Goal: Task Accomplishment & Management: Complete application form

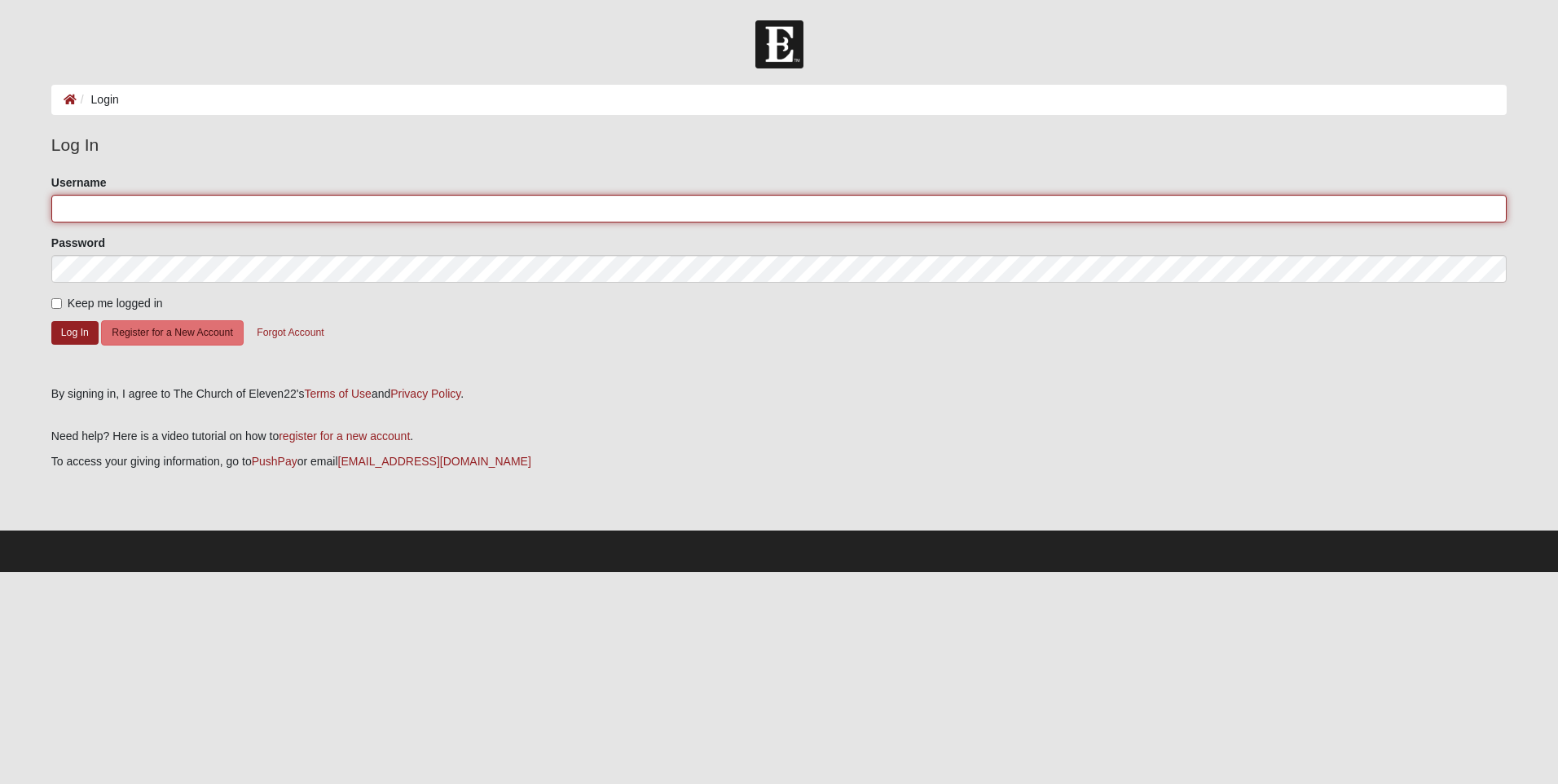
click at [165, 210] on input "Username" at bounding box center [779, 208] width 1455 height 28
type input "[EMAIL_ADDRESS][DOMAIN_NAME]"
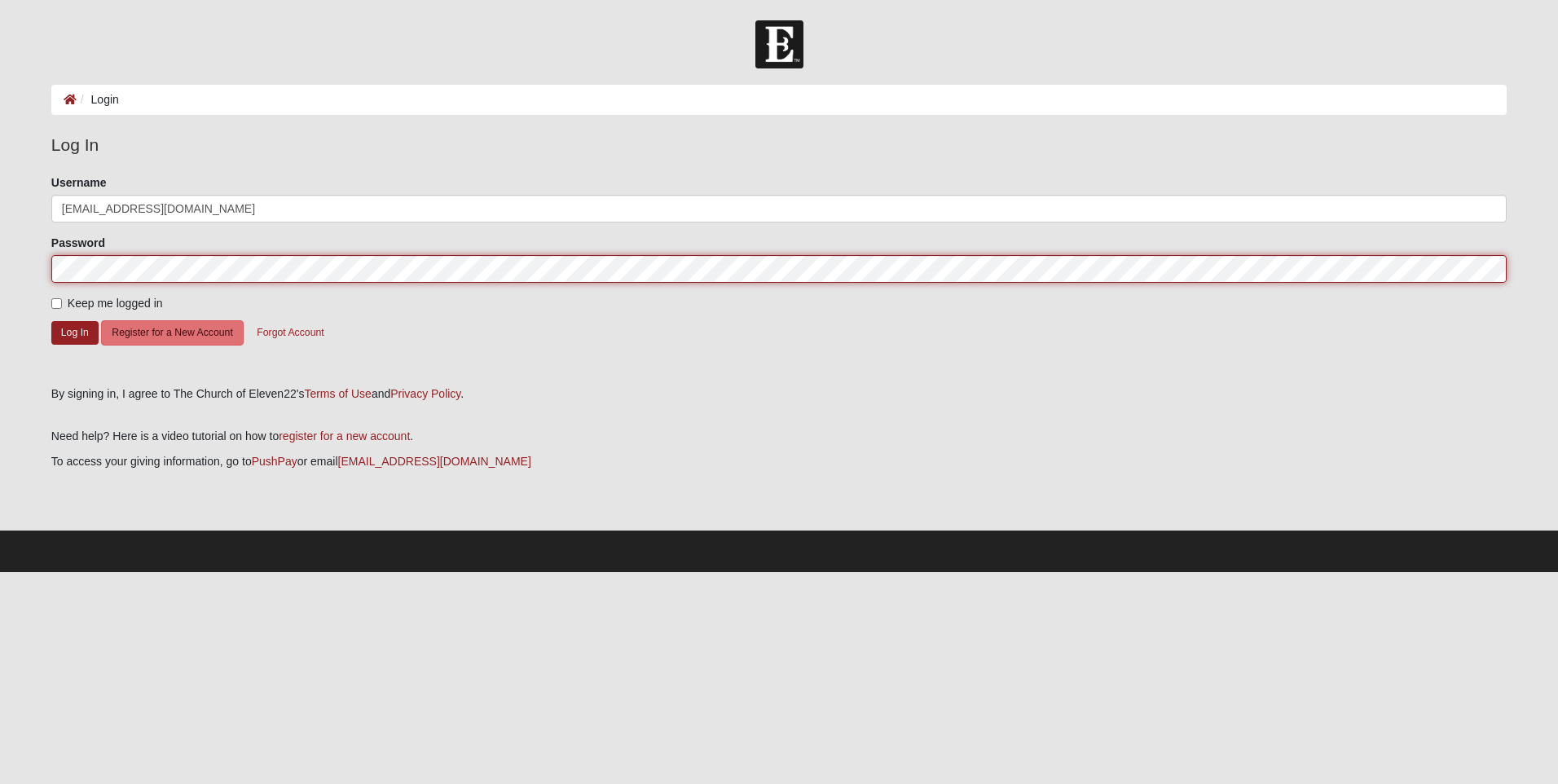
click at [52, 320] on button "Log In" at bounding box center [75, 332] width 48 height 24
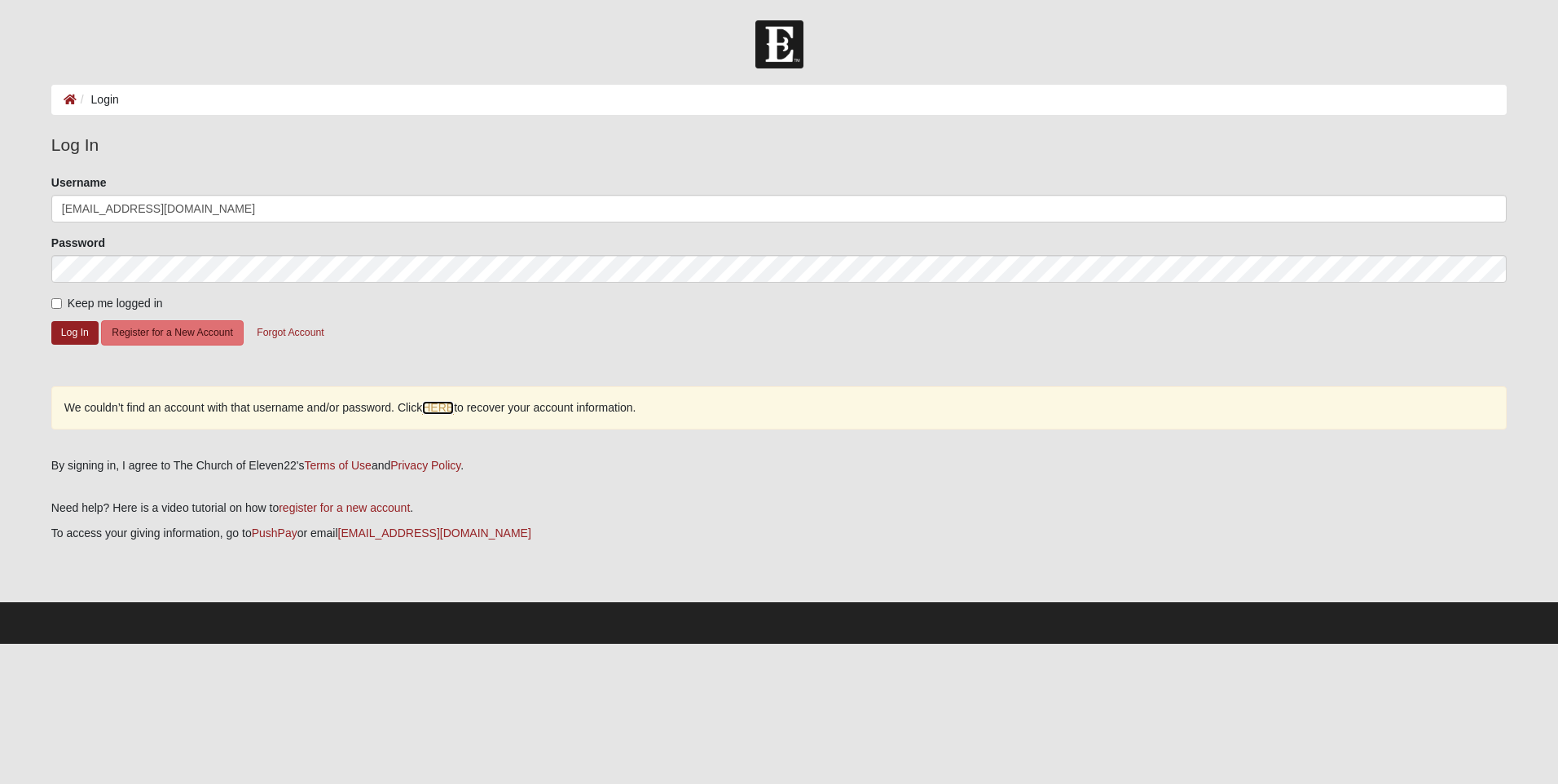
click at [433, 407] on link "HERE" at bounding box center [437, 407] width 31 height 14
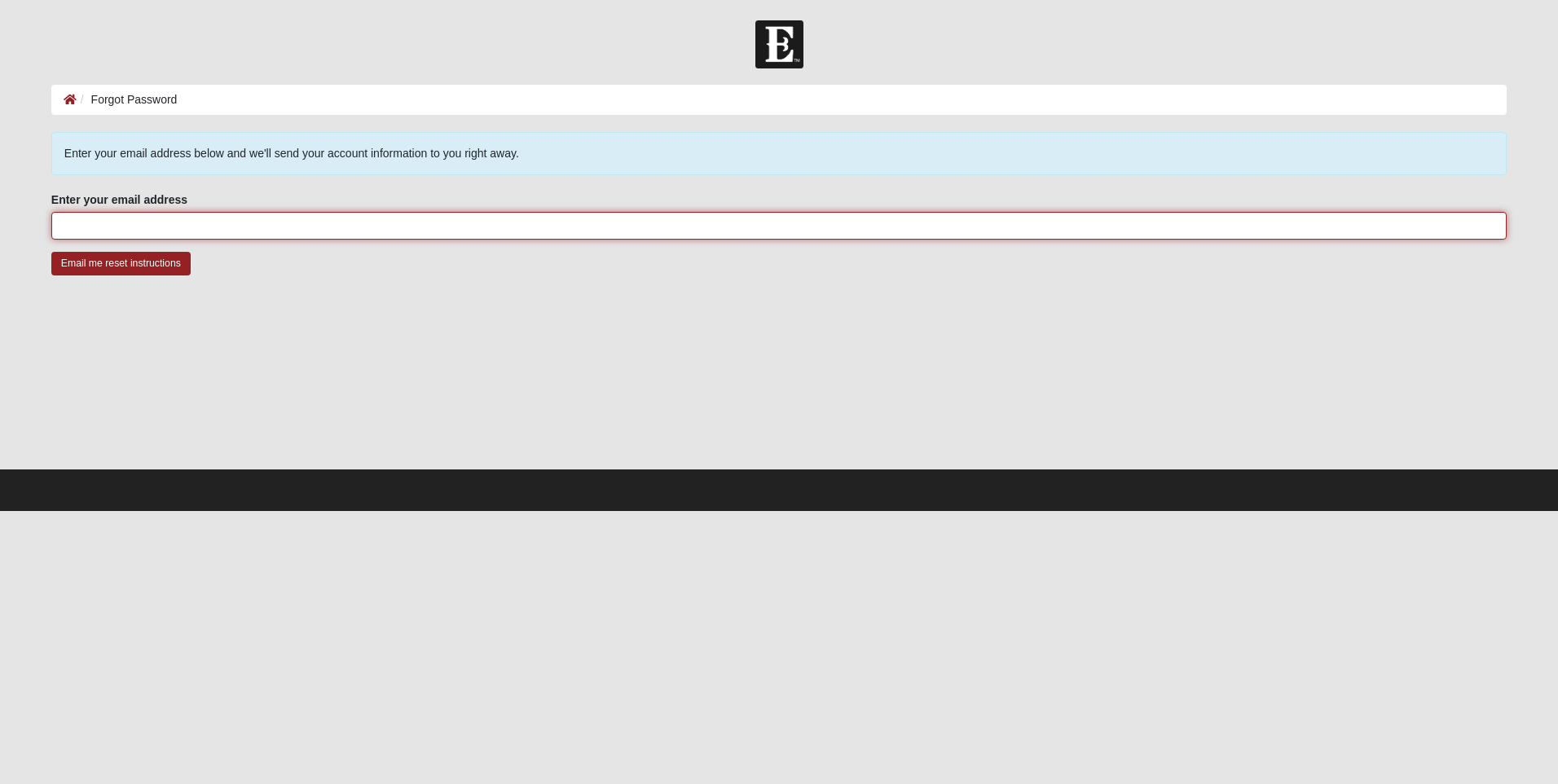
click at [278, 230] on input "Enter your email address" at bounding box center [779, 225] width 1455 height 28
type input "[EMAIL_ADDRESS][DOMAIN_NAME]"
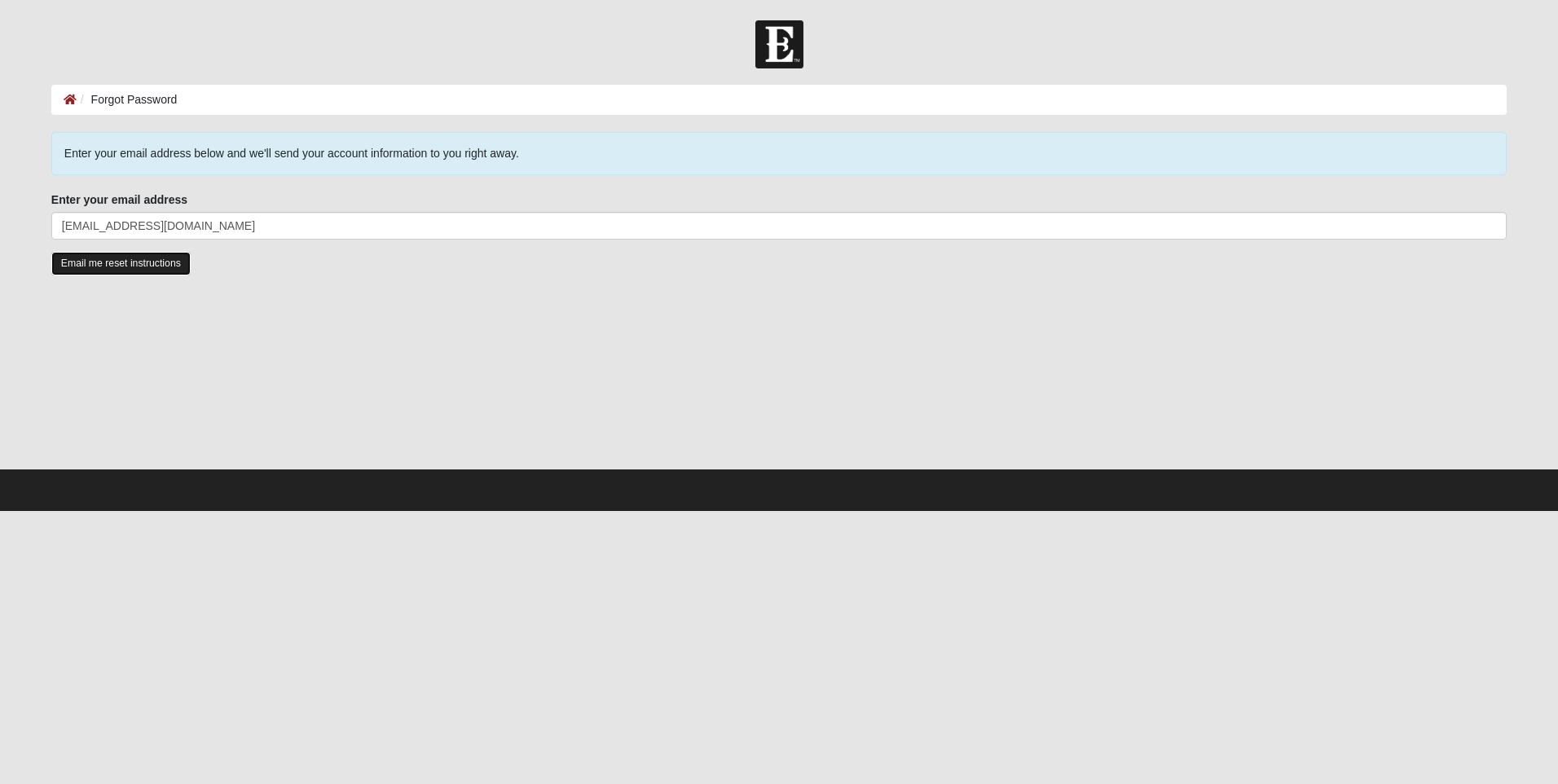
click at [115, 259] on input "Email me reset instructions" at bounding box center [121, 263] width 139 height 24
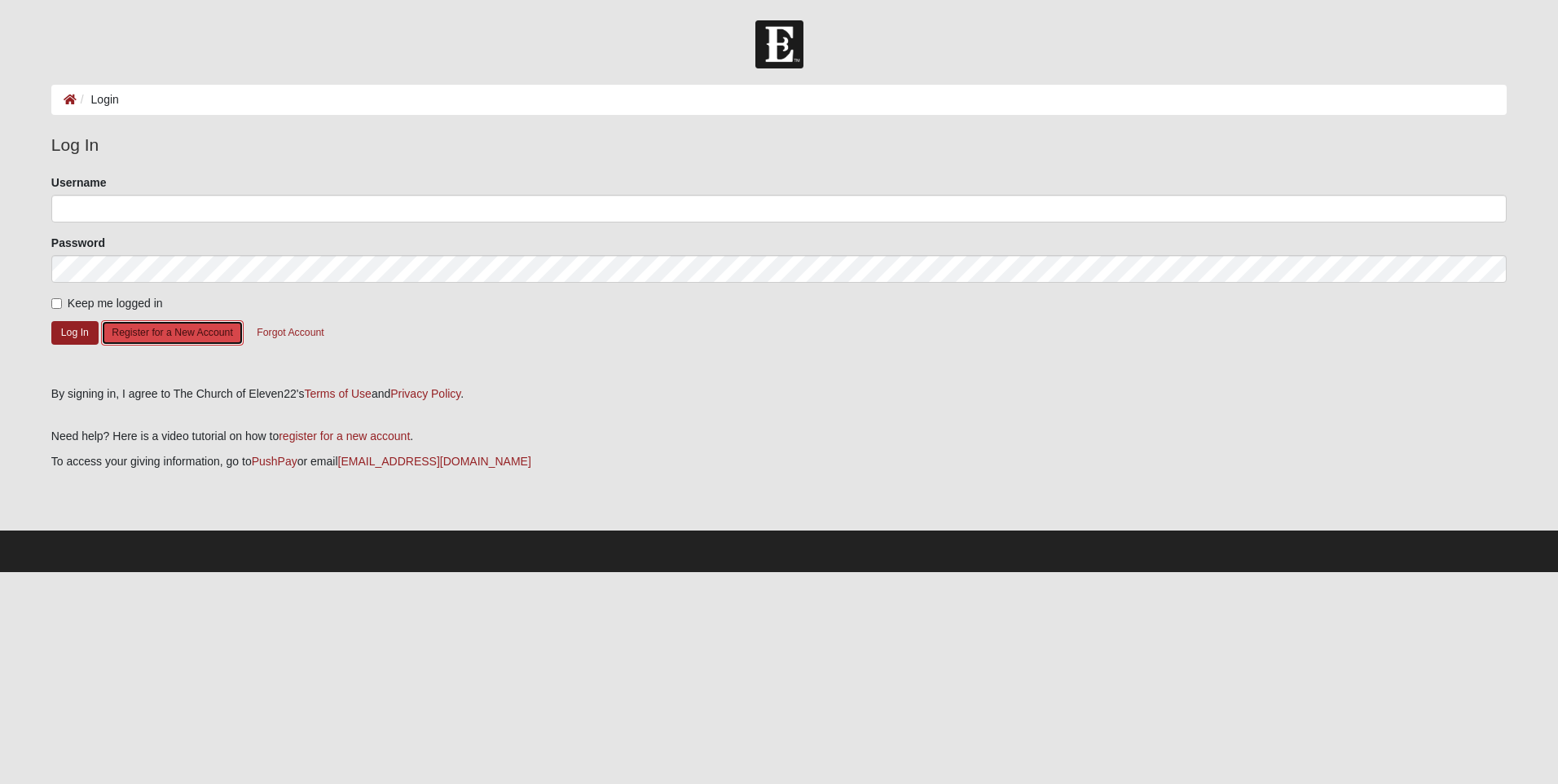
click at [201, 338] on button "Register for a New Account" at bounding box center [172, 333] width 142 height 25
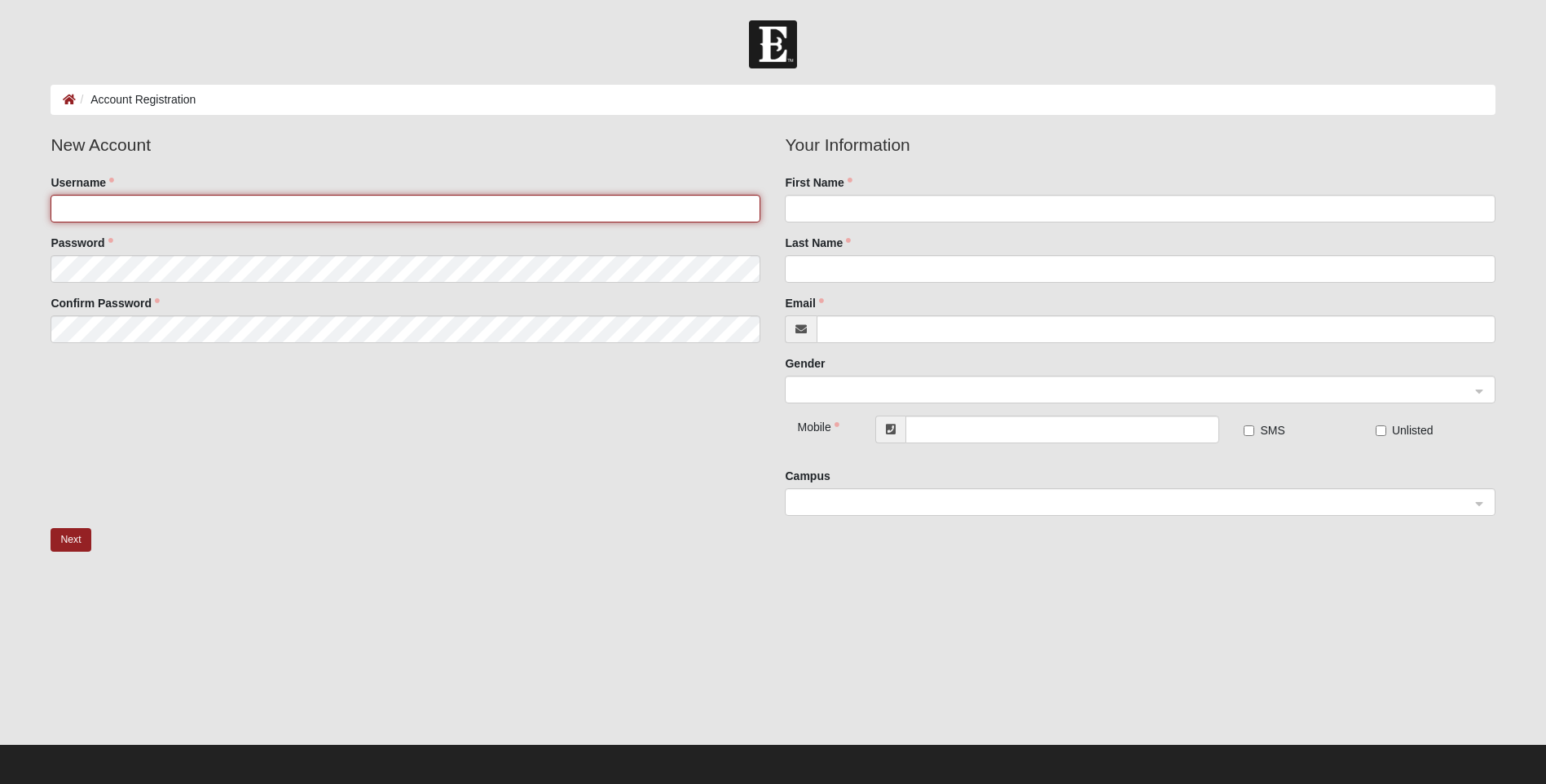
click at [220, 209] on input "Username" at bounding box center [406, 208] width 710 height 28
type input "k_mariee92"
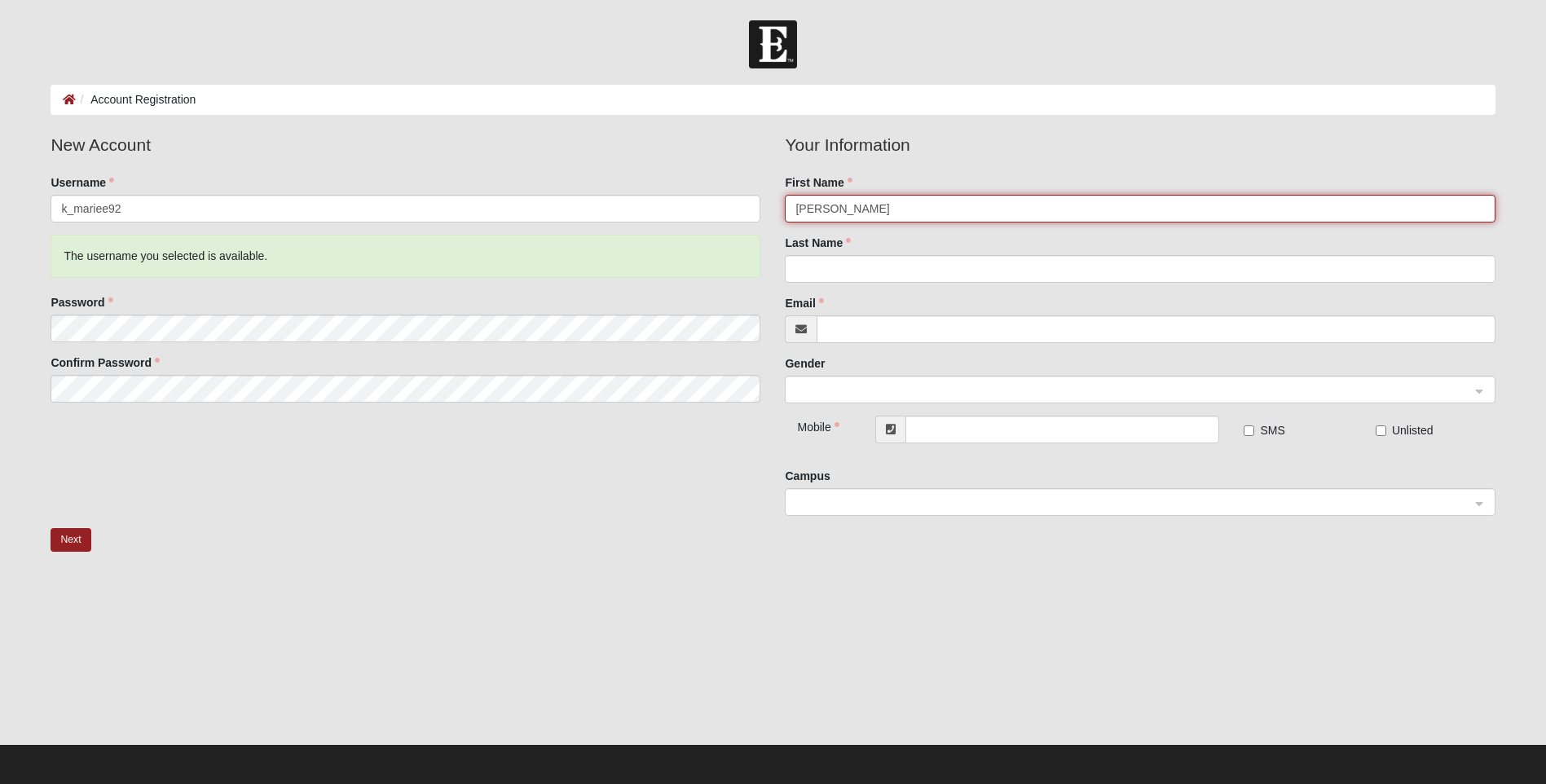
type input "Kristen"
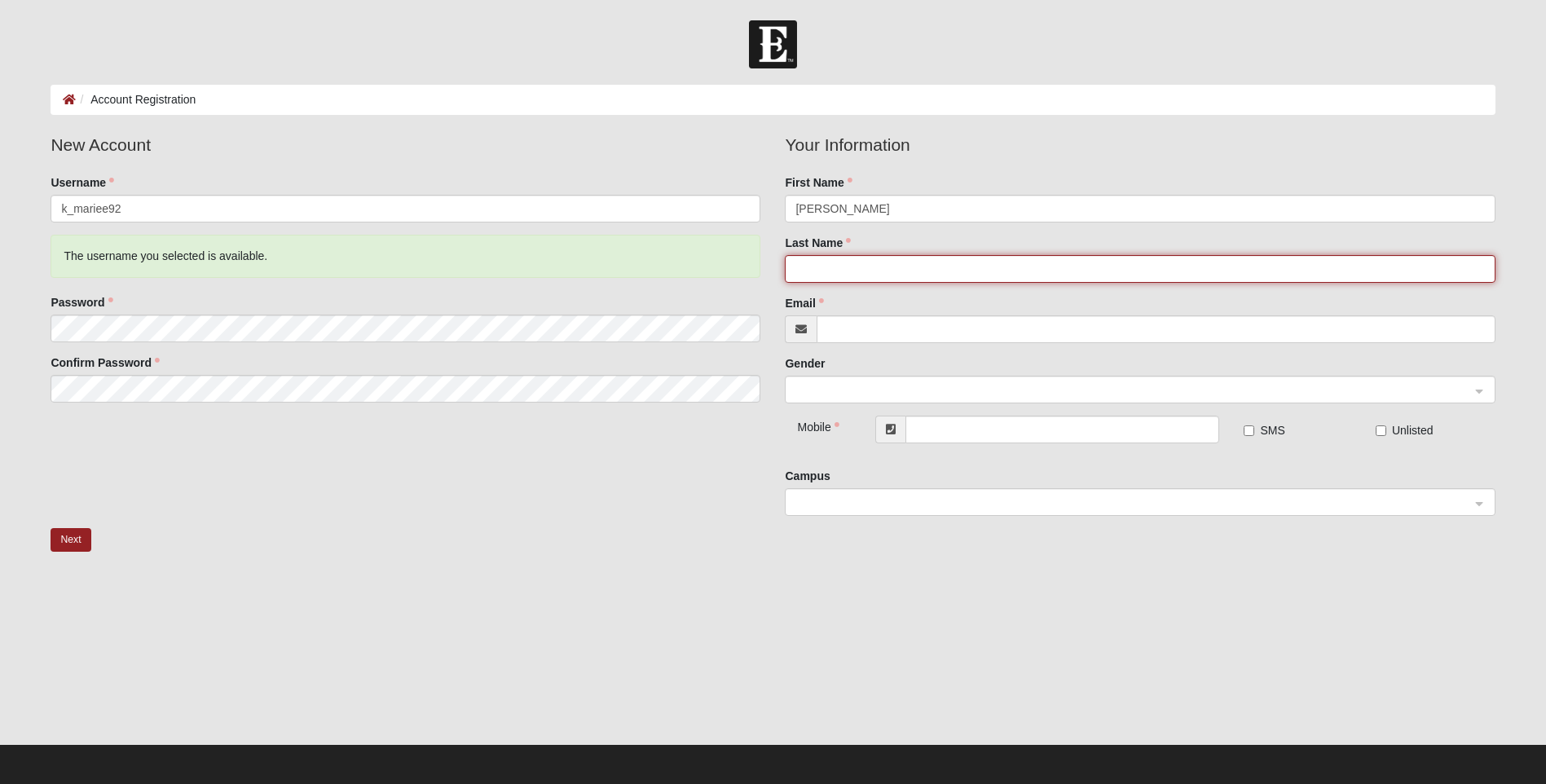
type input "`"
type input "Gonzalez"
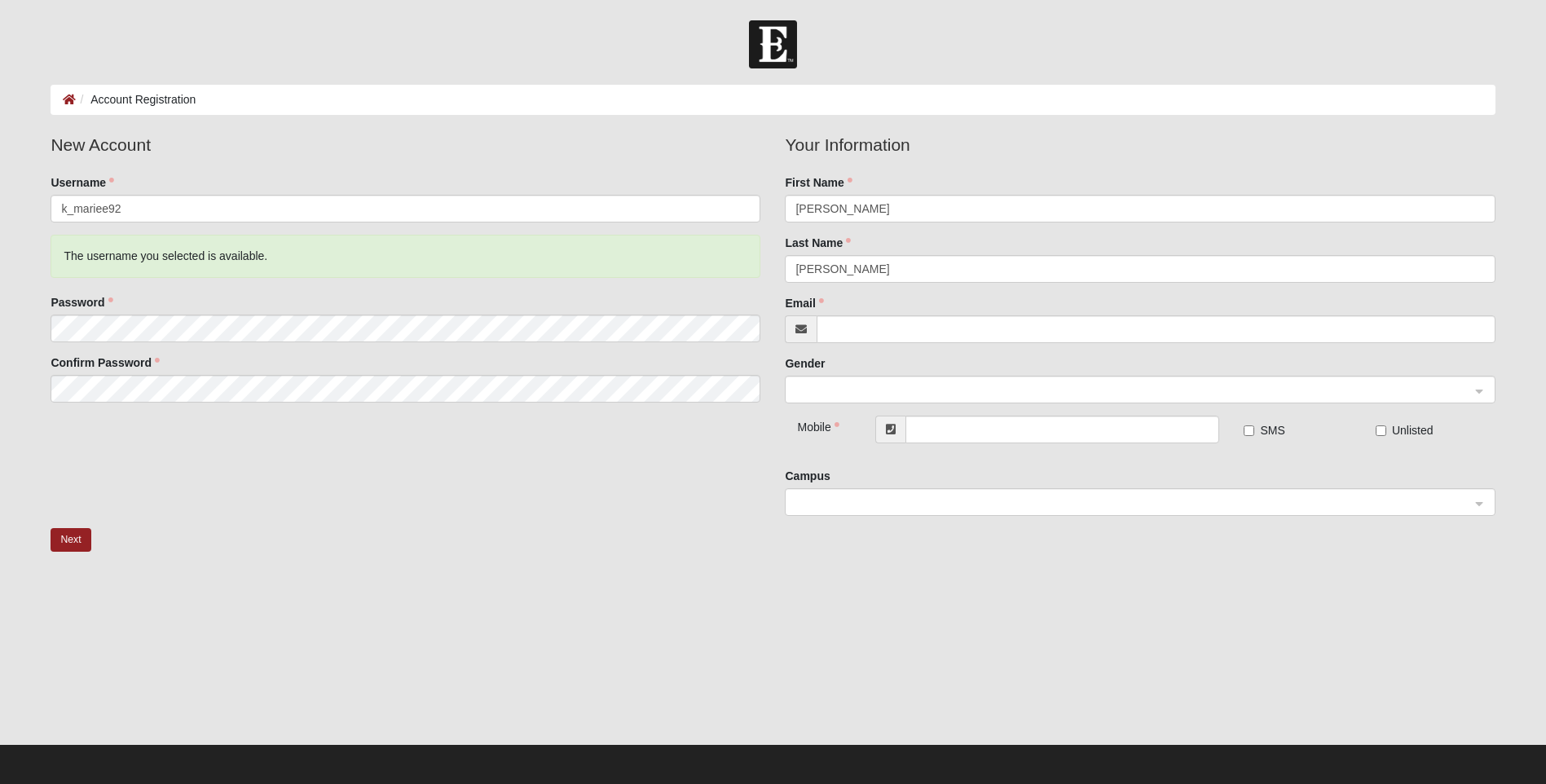
click at [1211, 314] on div "Email" at bounding box center [1139, 319] width 710 height 48
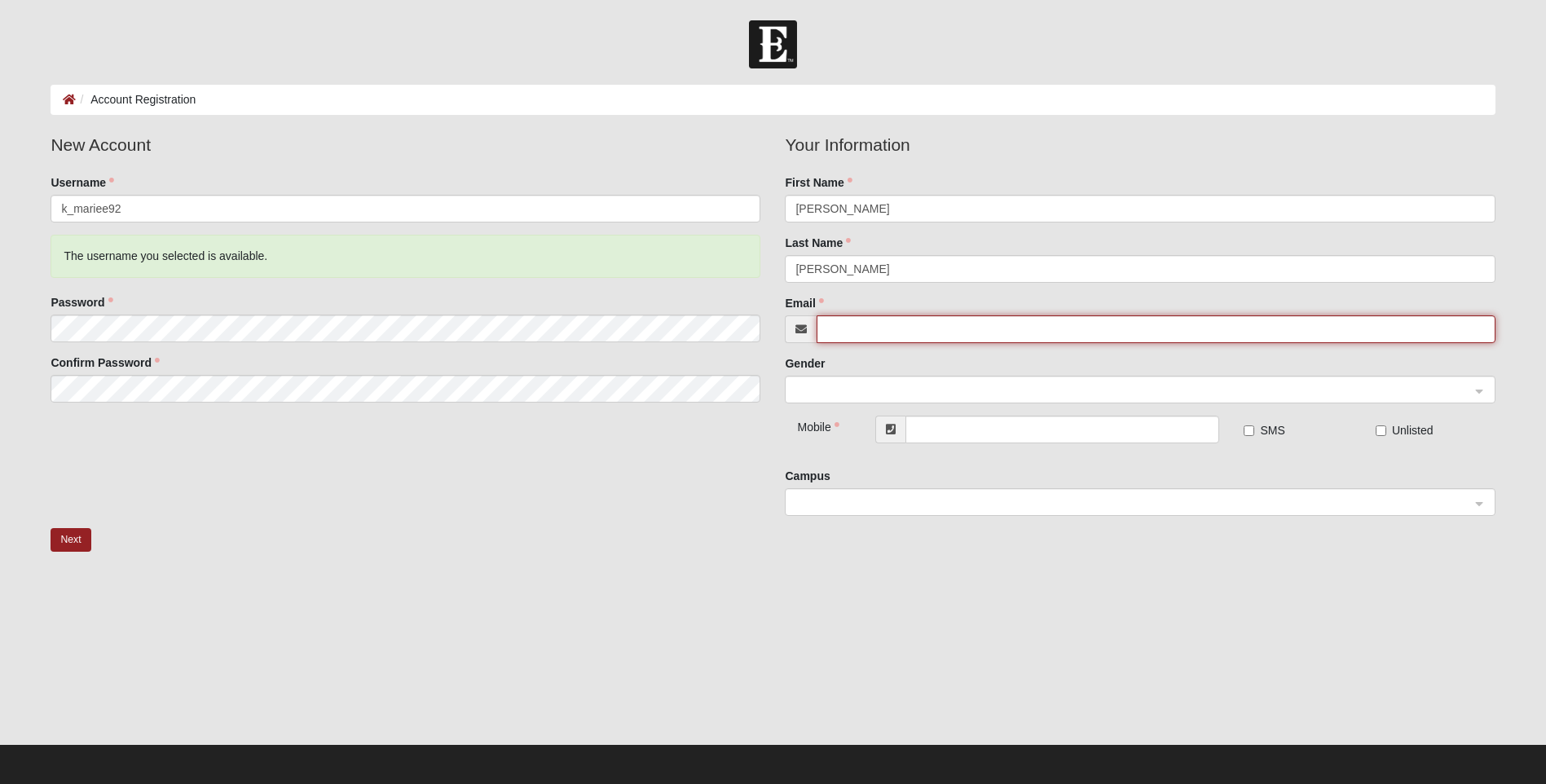
click at [1163, 326] on input "Email" at bounding box center [1156, 328] width 678 height 28
type input "[EMAIL_ADDRESS][DOMAIN_NAME]"
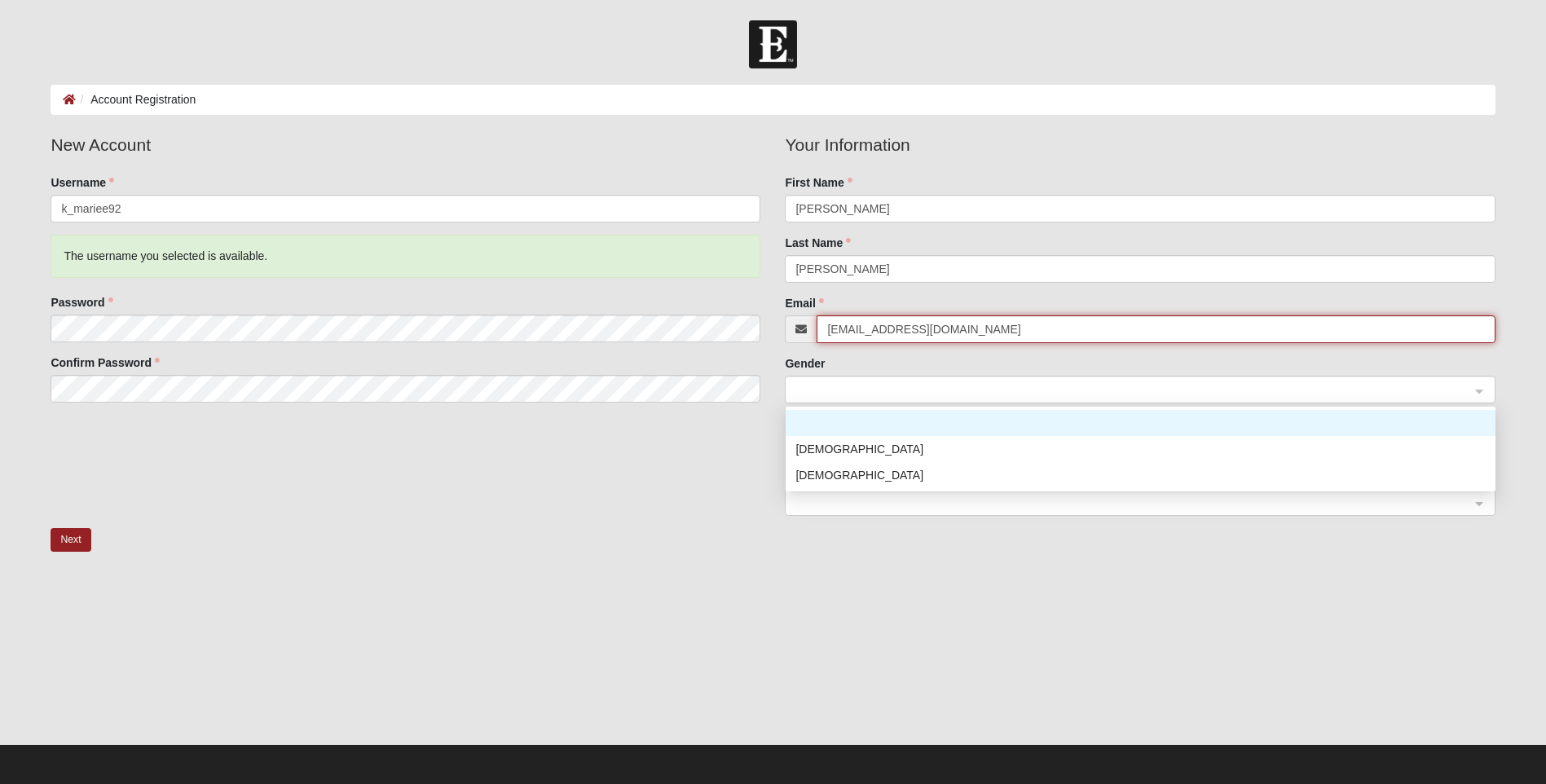
drag, startPoint x: 1108, startPoint y: 371, endPoint x: 1032, endPoint y: 393, distance: 79.1
click at [1032, 393] on span at bounding box center [1132, 390] width 674 height 18
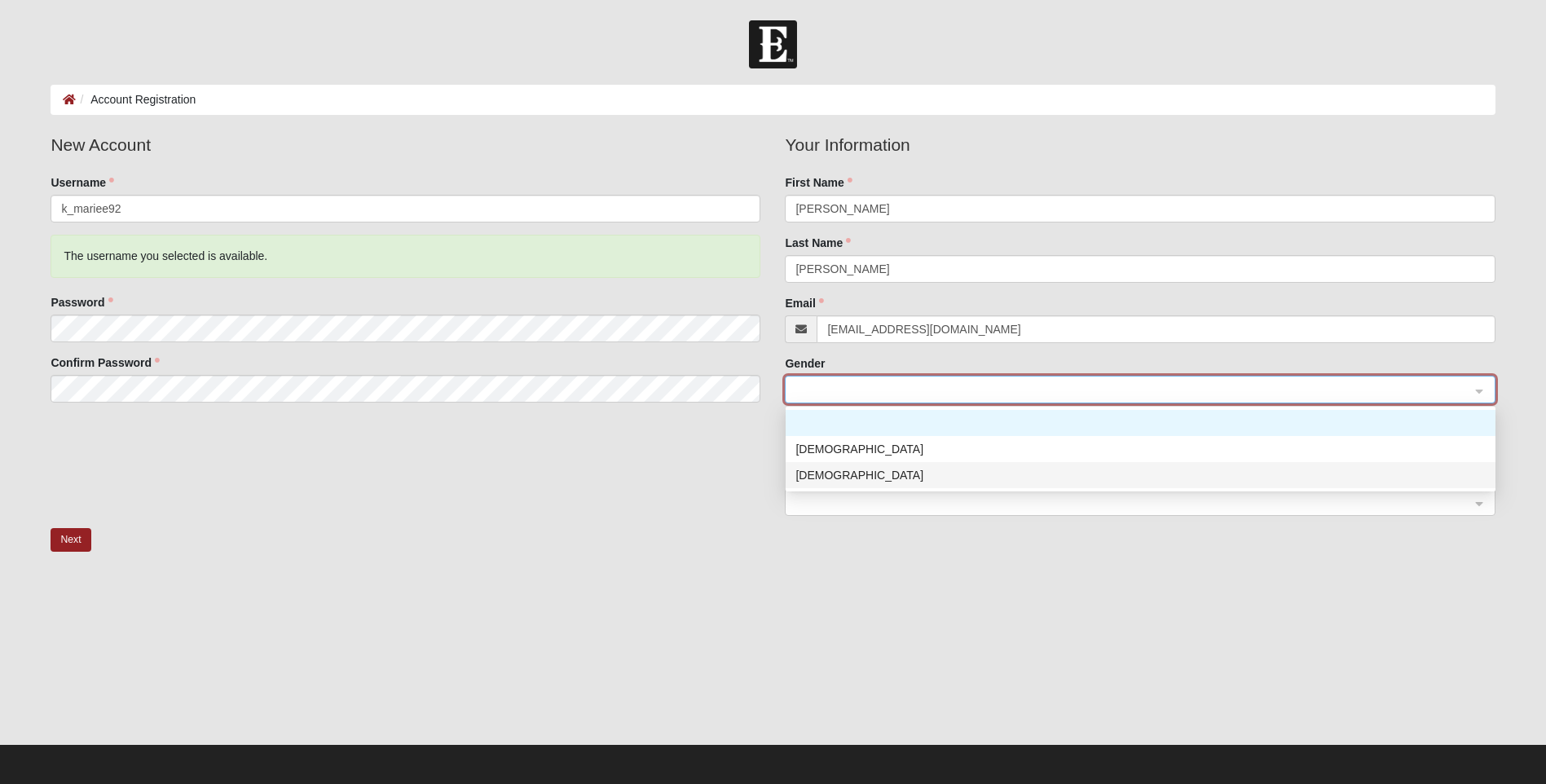
click at [913, 476] on div "Female" at bounding box center [1139, 474] width 690 height 18
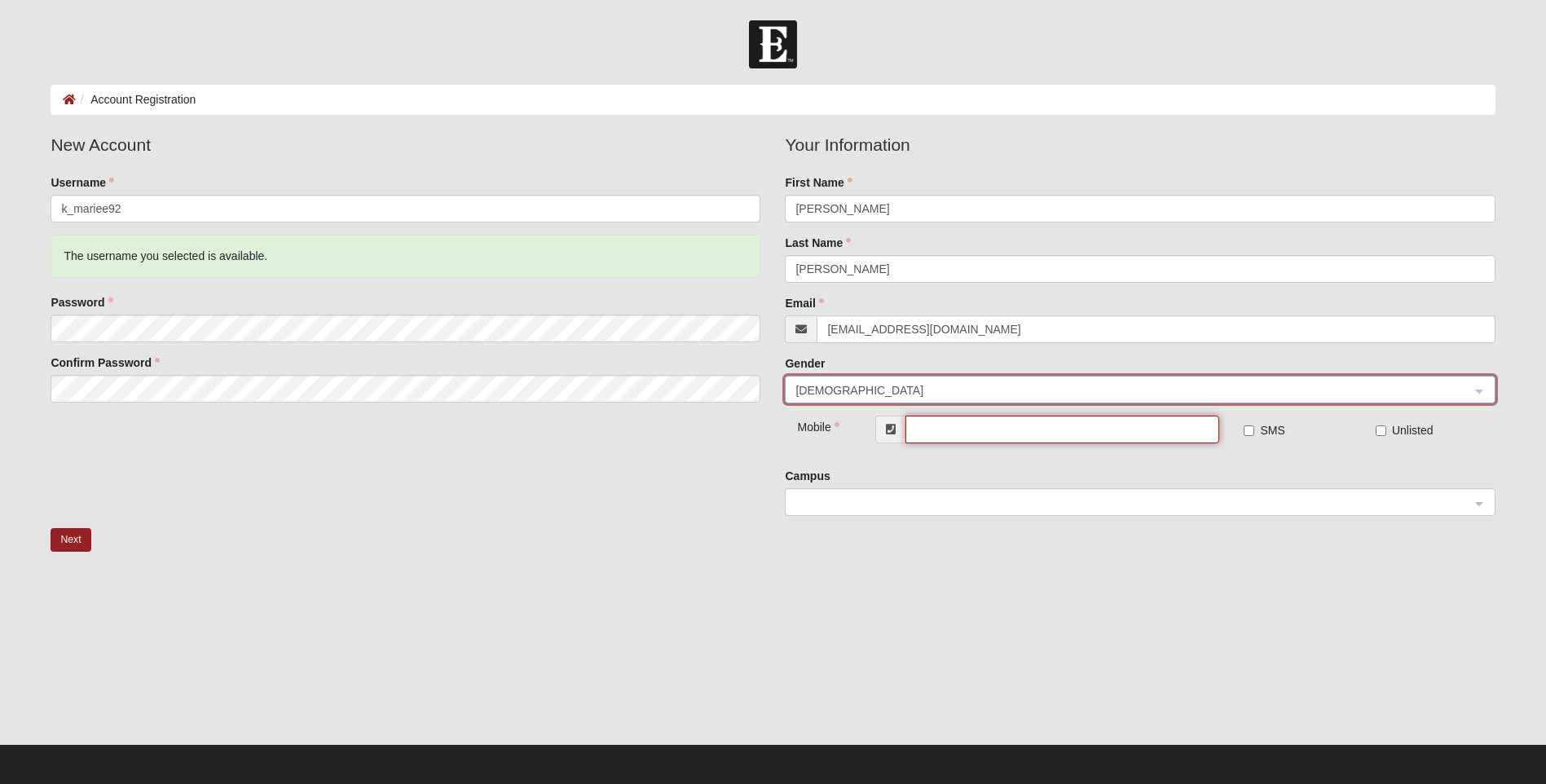
click at [992, 443] on input "text" at bounding box center [1062, 429] width 314 height 28
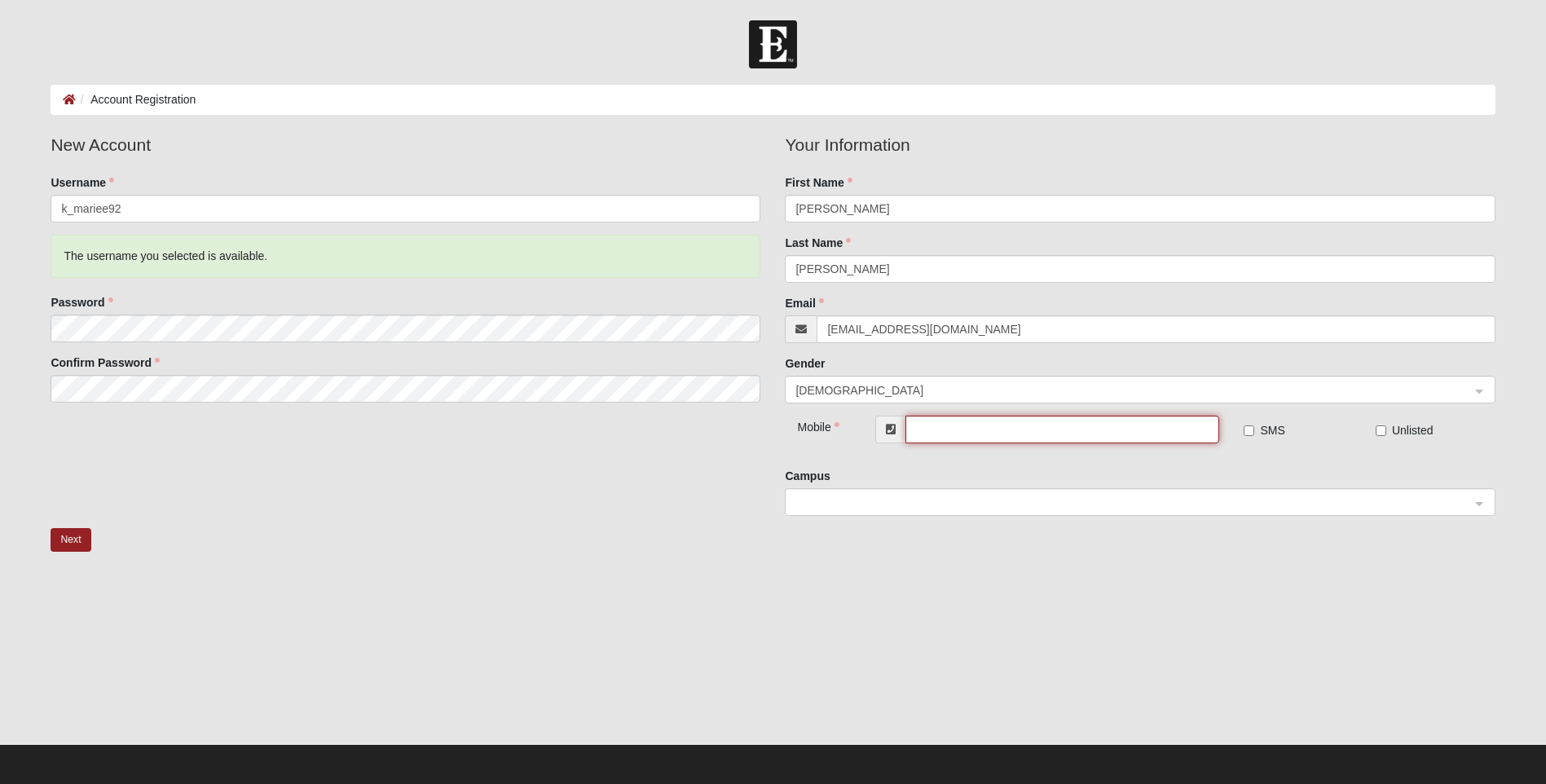
type input "(904) 312-2845"
click at [996, 501] on span at bounding box center [1132, 503] width 674 height 18
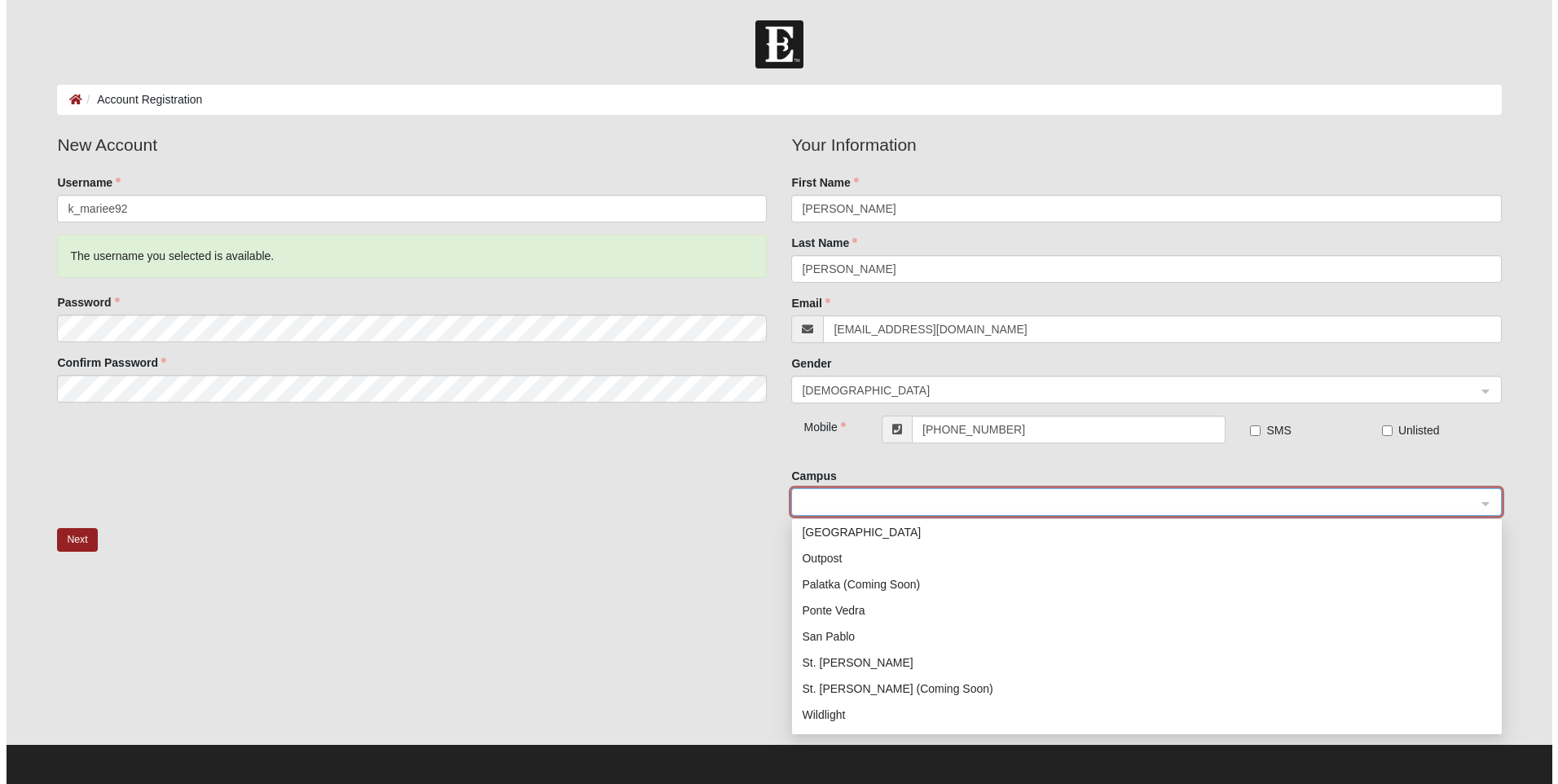
scroll to position [235, 0]
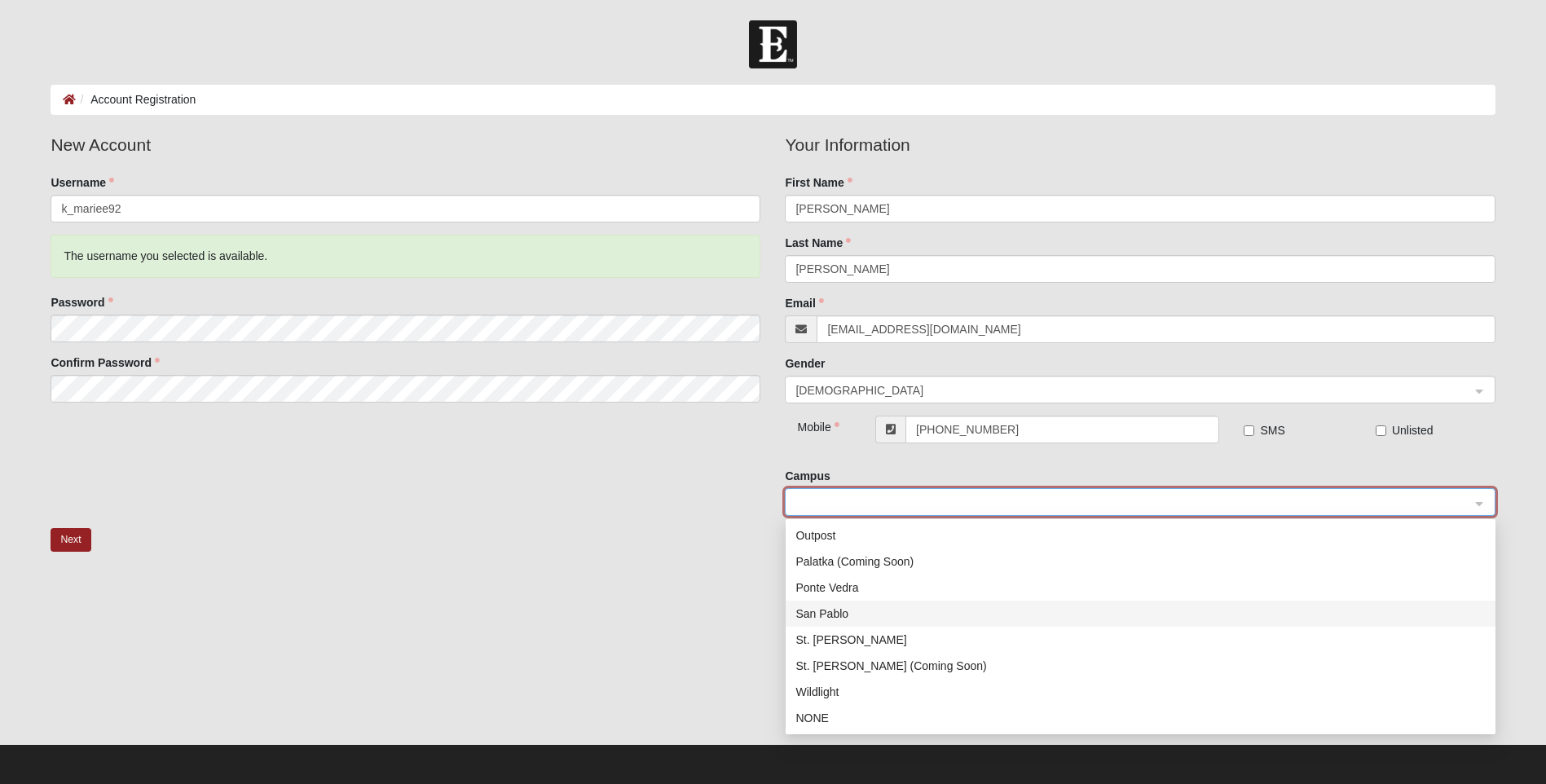
click at [842, 611] on div "San Pablo" at bounding box center [1139, 613] width 690 height 18
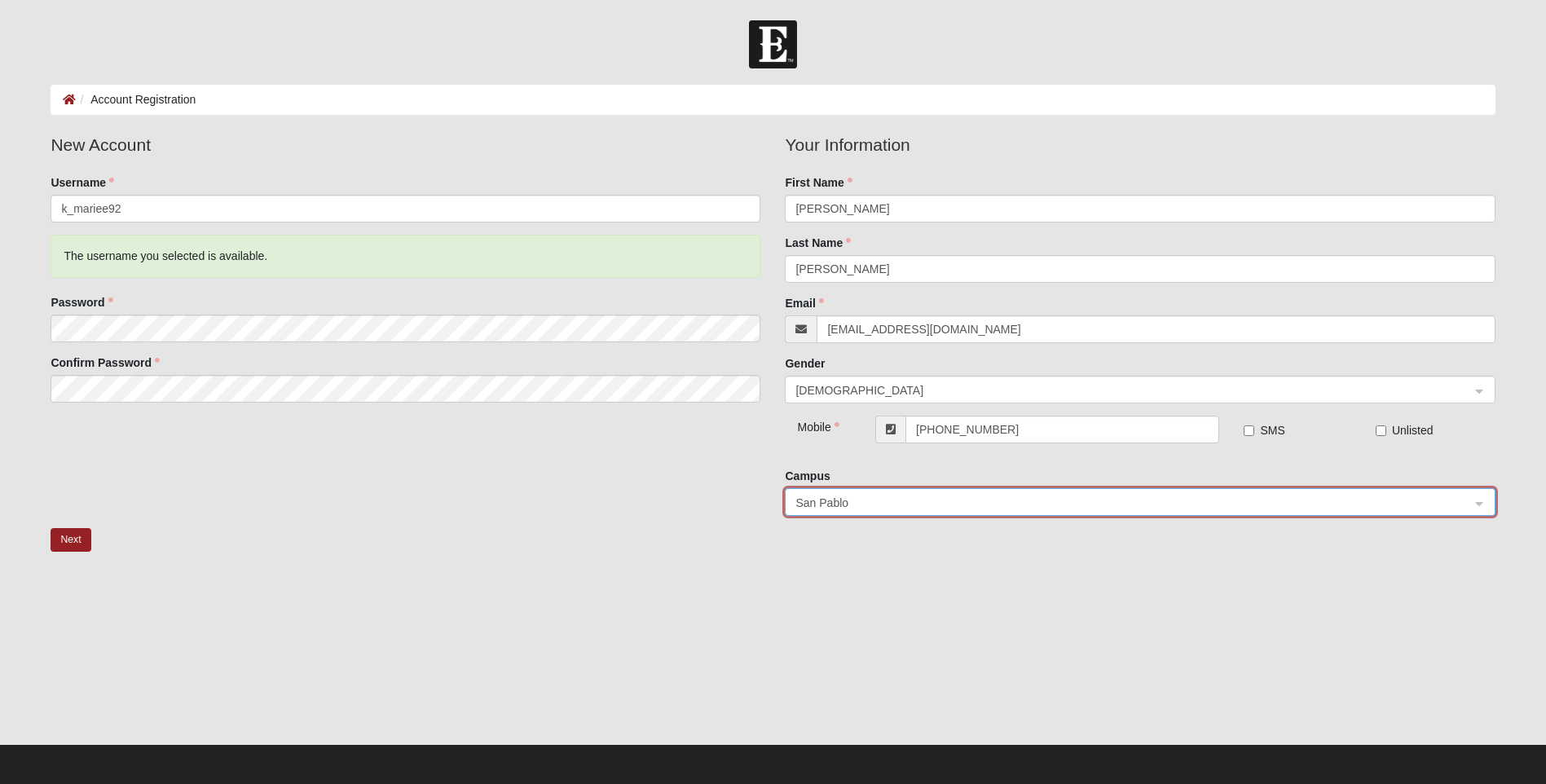
click at [1176, 582] on div at bounding box center [772, 661] width 1444 height 163
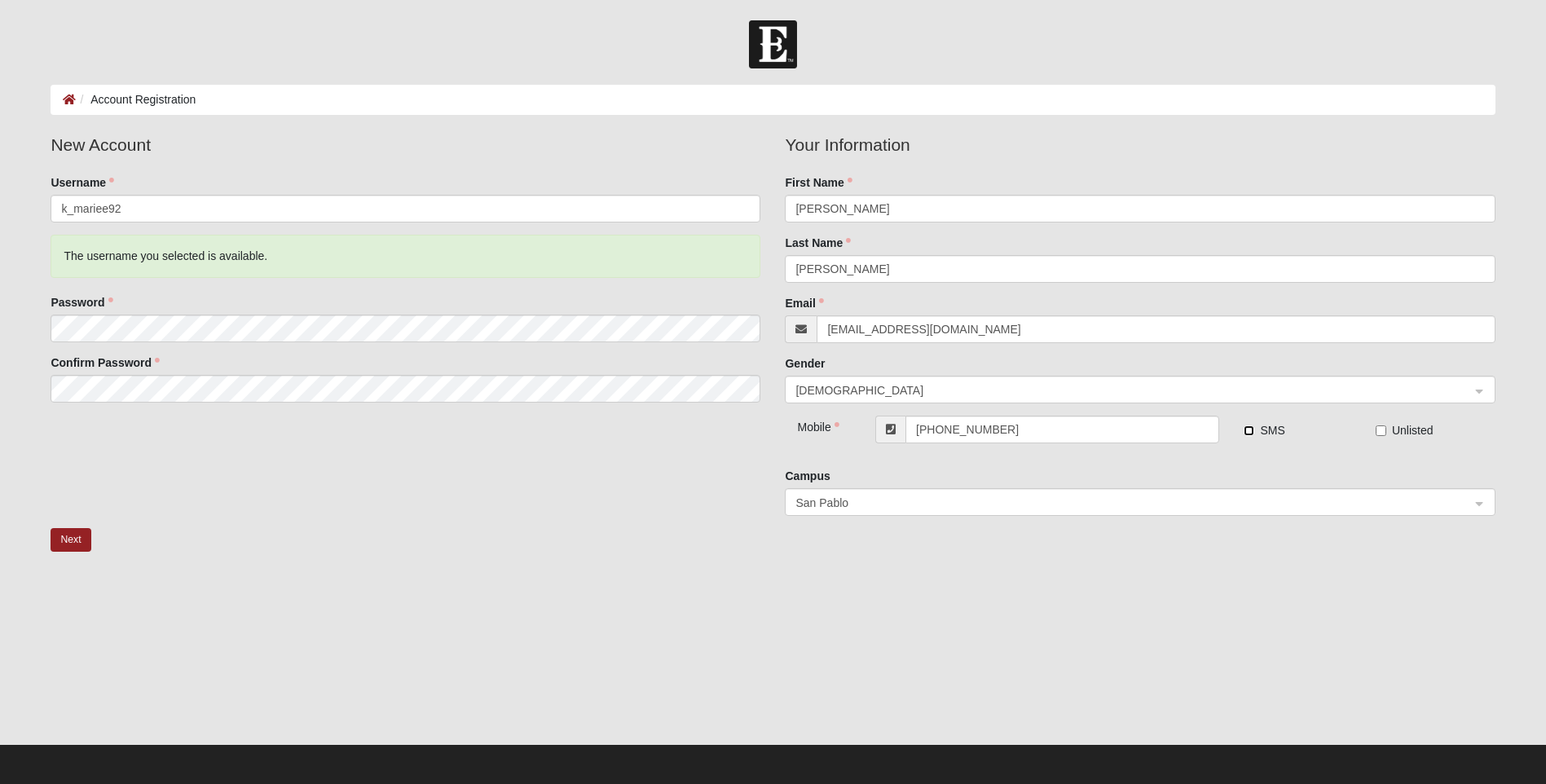
click at [1253, 429] on input "SMS" at bounding box center [1248, 430] width 10 height 10
checkbox input "true"
click at [80, 530] on button "Next" at bounding box center [71, 539] width 40 height 24
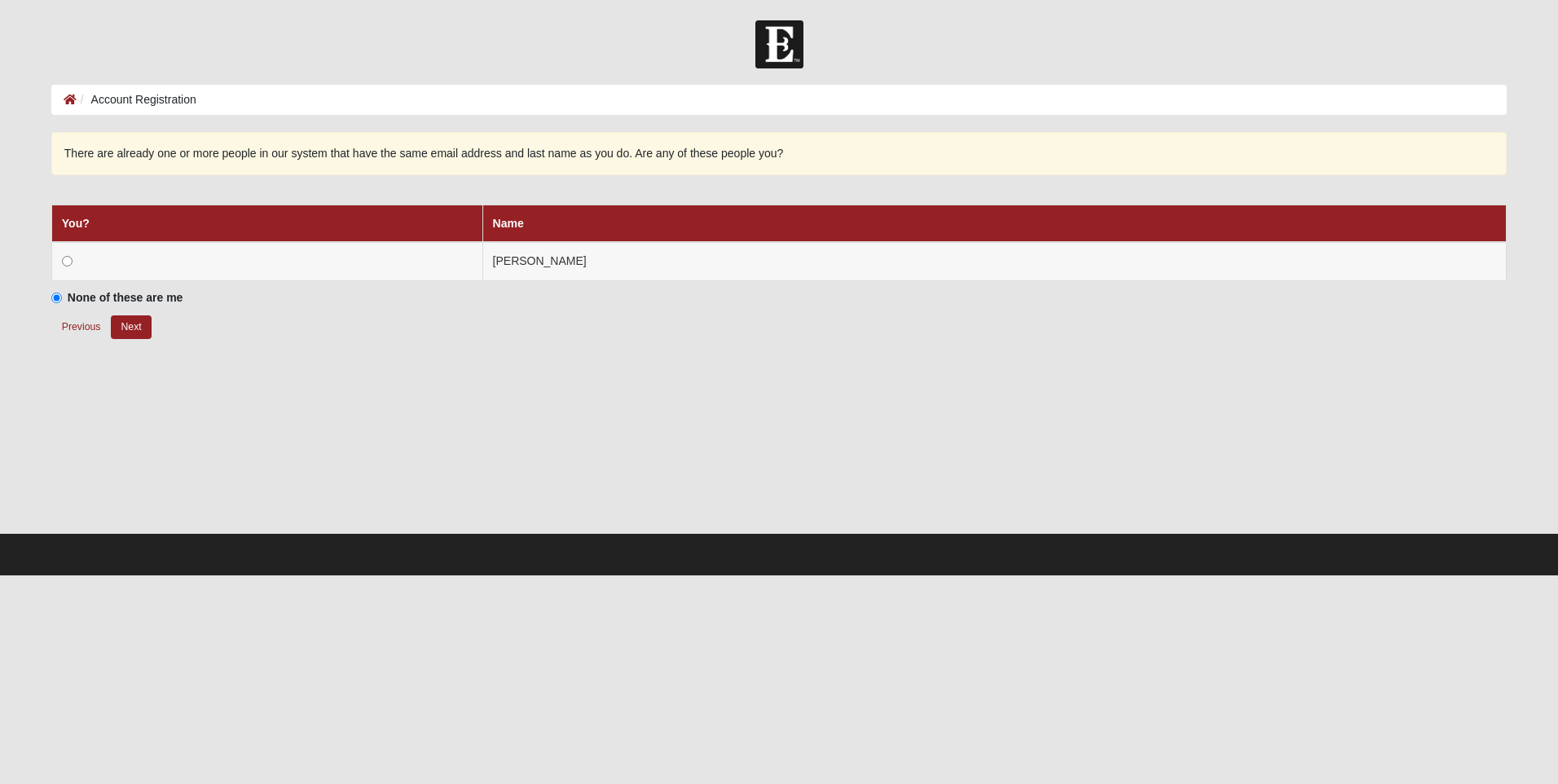
click at [599, 238] on th "Name" at bounding box center [994, 222] width 1024 height 37
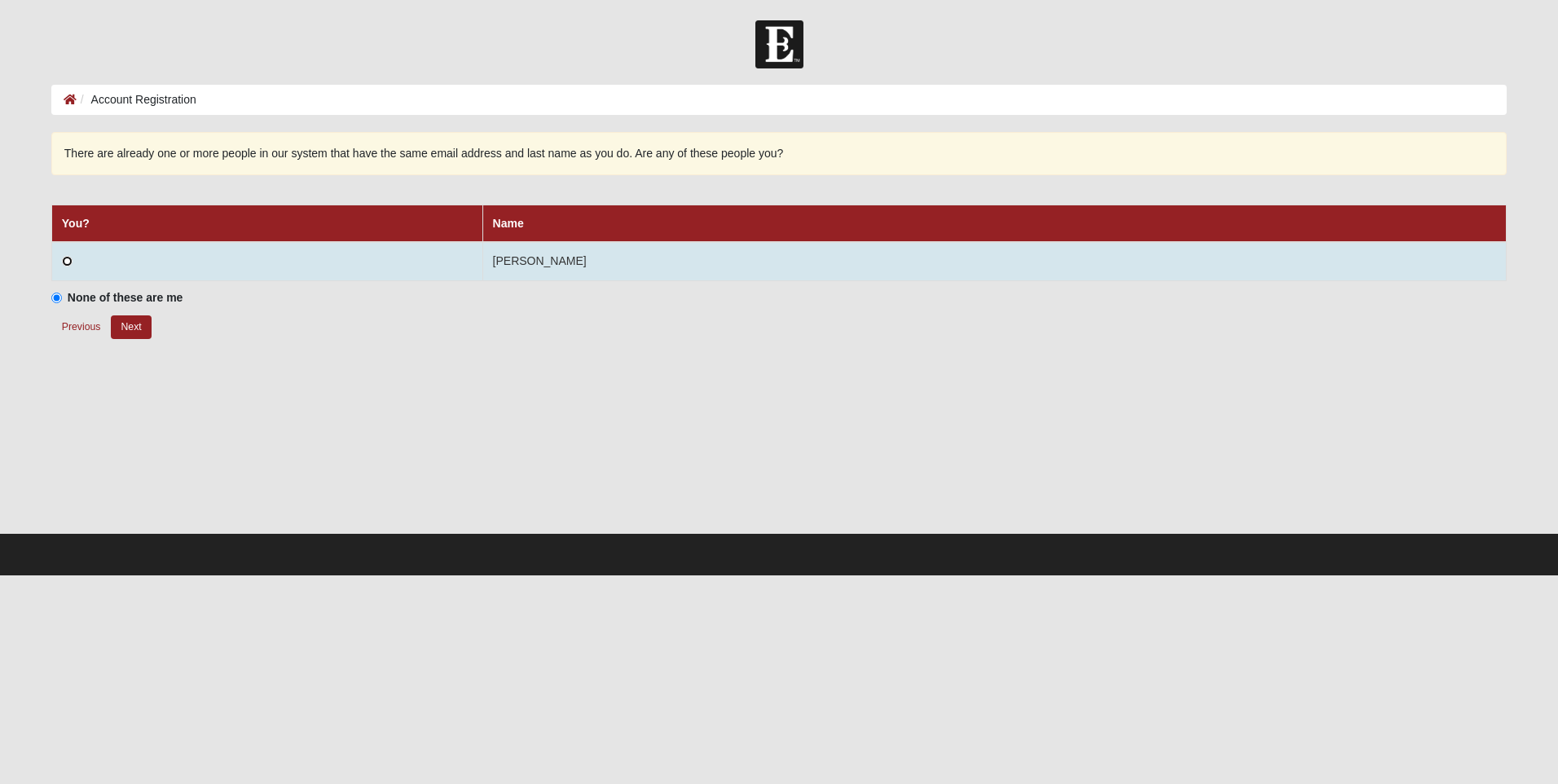
click at [68, 261] on input "radio" at bounding box center [67, 260] width 10 height 10
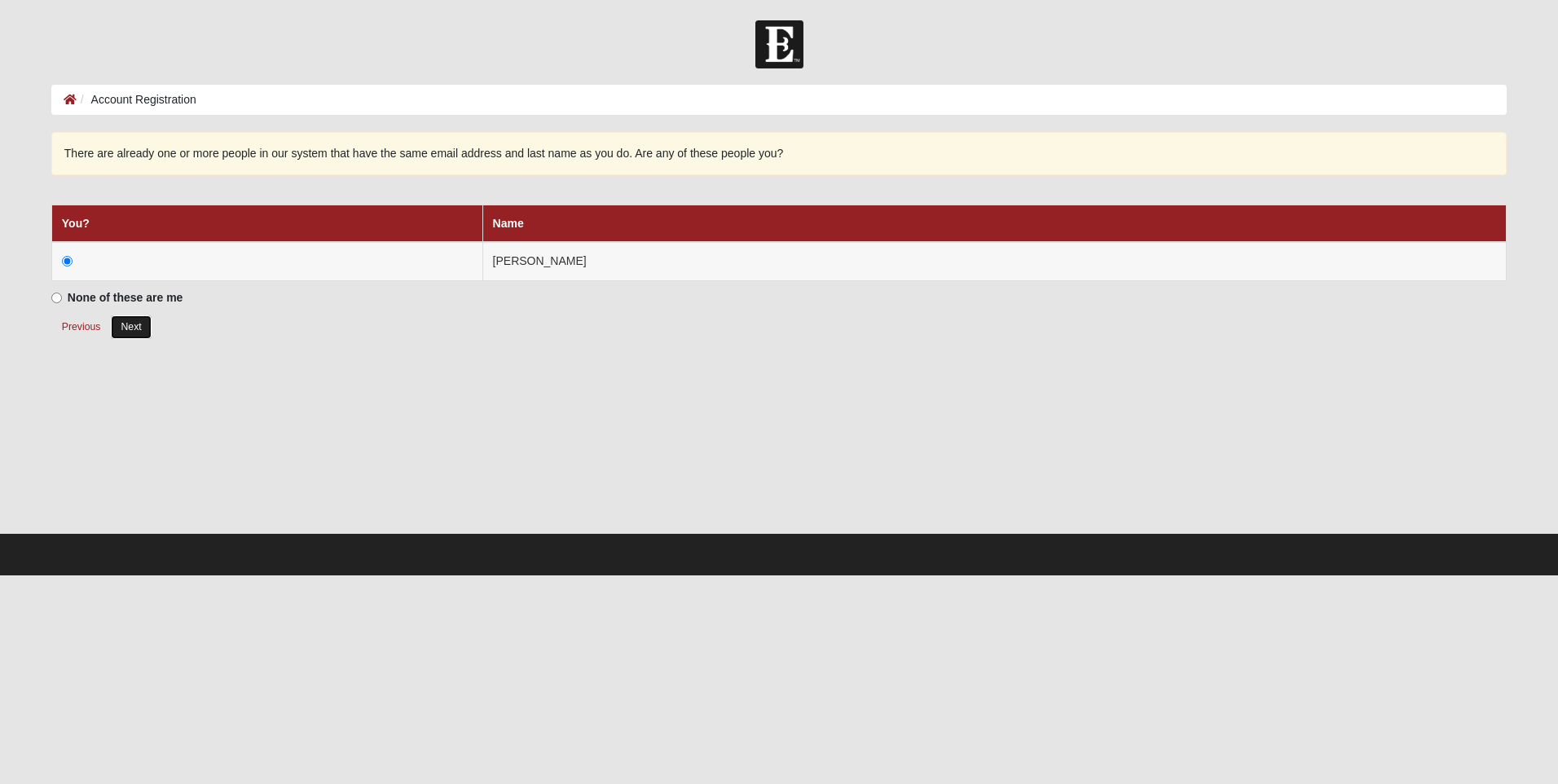
click at [136, 331] on button "Next" at bounding box center [131, 326] width 40 height 24
radio input "true"
